Goal: Information Seeking & Learning: Learn about a topic

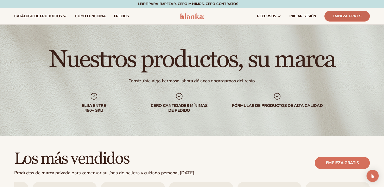
click at [338, 14] on link "Empieza gratis" at bounding box center [346, 16] width 45 height 11
click at [121, 16] on span "Precios" at bounding box center [121, 16] width 15 height 4
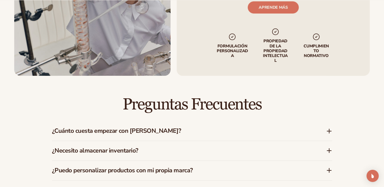
scroll to position [660, 0]
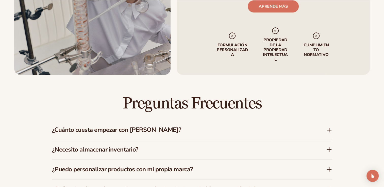
click at [169, 128] on h3 "¿Cuánto cuesta empezar con Blanka?" at bounding box center [181, 129] width 259 height 7
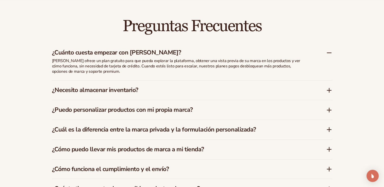
scroll to position [738, 0]
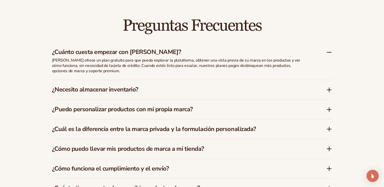
click at [243, 97] on div "¿Necesito almacenar inventario?" at bounding box center [192, 90] width 280 height 20
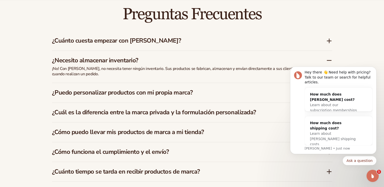
scroll to position [749, 0]
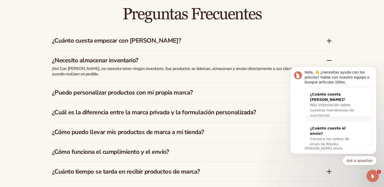
click at [222, 96] on div "¿Puedo personalizar productos con mi propia marca?" at bounding box center [192, 93] width 280 height 20
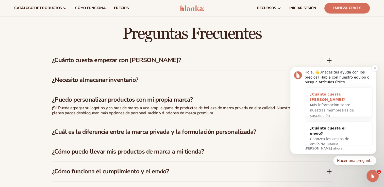
scroll to position [729, 0]
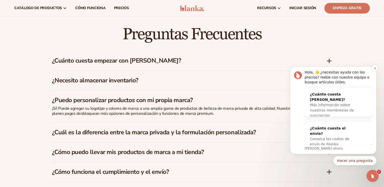
click at [308, 150] on p "Lee • Justo ahora" at bounding box center [339, 148] width 68 height 5
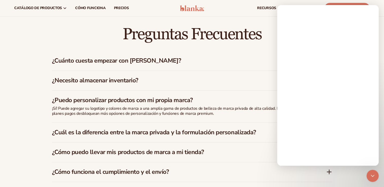
scroll to position [0, 0]
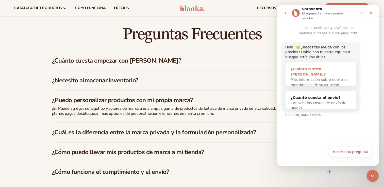
click at [316, 77] on div "Más información sobre nuestras membresías de suscripción" at bounding box center [321, 82] width 60 height 11
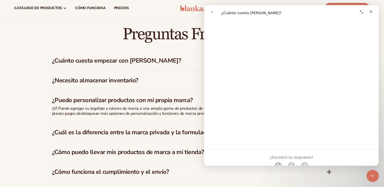
scroll to position [293, 0]
click at [369, 13] on icon "Cerrar" at bounding box center [371, 12] width 4 height 4
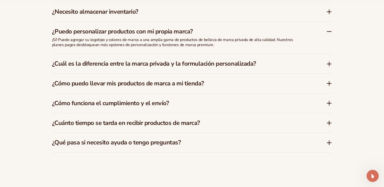
scroll to position [799, 0]
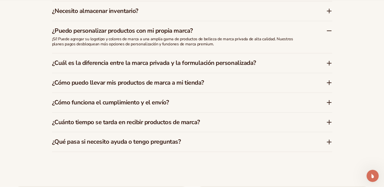
click at [242, 87] on div "¿Cómo puedo llevar mis productos de marca a mi tienda?" at bounding box center [192, 83] width 280 height 20
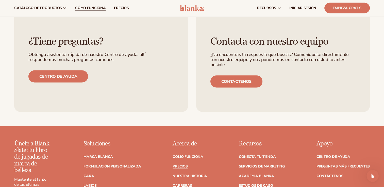
scroll to position [974, 0]
